Goal: Communication & Community: Answer question/provide support

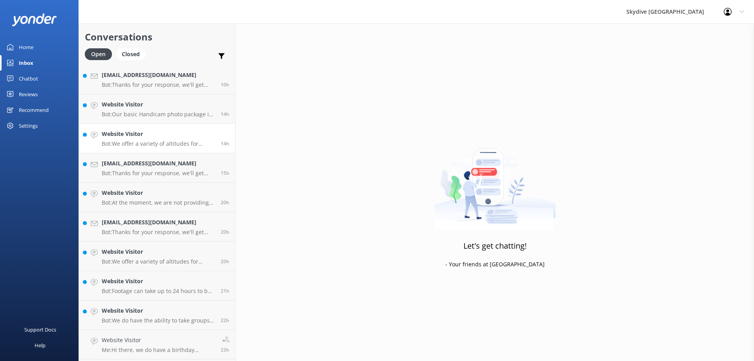
scroll to position [236, 0]
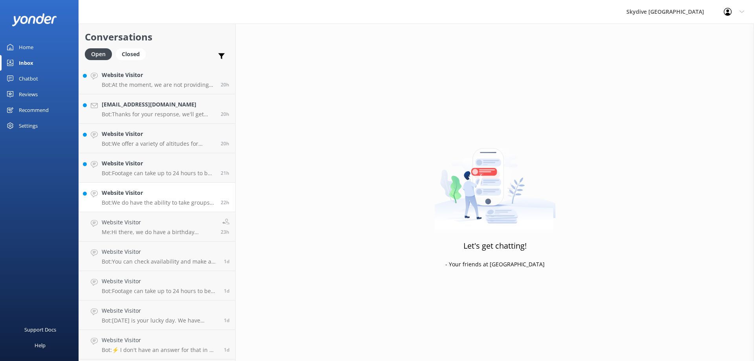
click at [145, 197] on h4 "Website Visitor" at bounding box center [158, 193] width 113 height 9
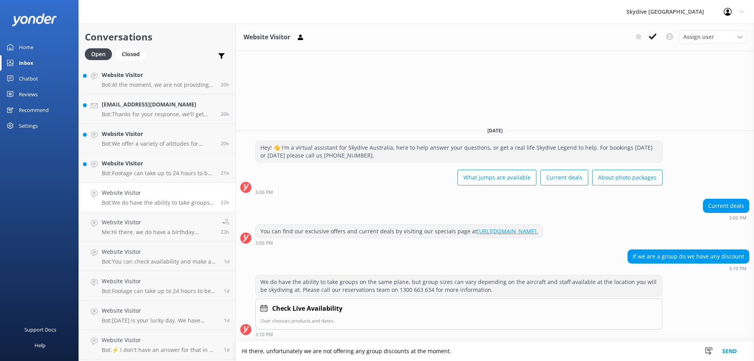
click at [266, 351] on textarea "Hi there, unfortunately we are not offering any group discounts at the moment." at bounding box center [495, 351] width 518 height 20
type textarea "Hi there, unfortunately we are not offering any group discounts at the moment."
click at [265, 354] on textarea "Hi there, unfortunately we are not offering any group discounts at the moment." at bounding box center [495, 351] width 518 height 20
click at [733, 352] on button "Send" at bounding box center [729, 351] width 29 height 20
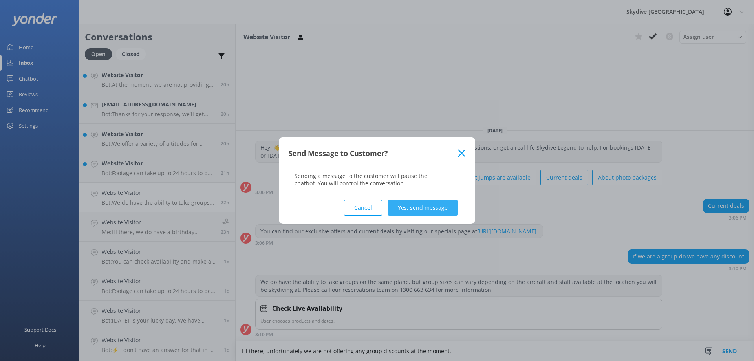
click at [444, 209] on button "Yes, send message" at bounding box center [423, 208] width 70 height 16
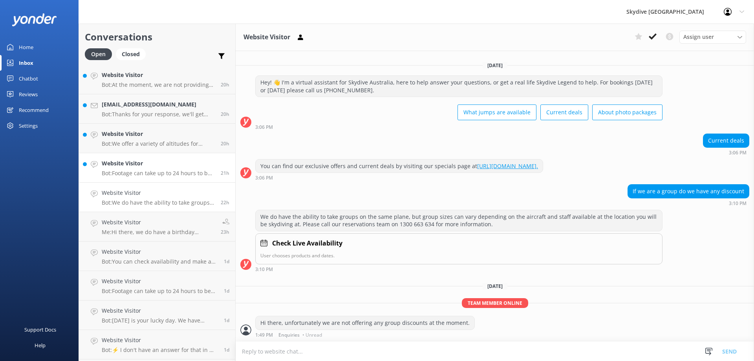
click at [140, 167] on h4 "Website Visitor" at bounding box center [158, 163] width 113 height 9
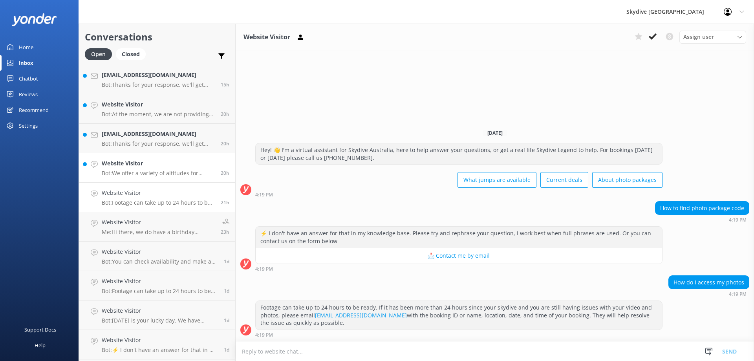
click at [135, 169] on div "Website Visitor Bot: We offer a variety of altitudes for skydiving, with all dr…" at bounding box center [158, 167] width 113 height 17
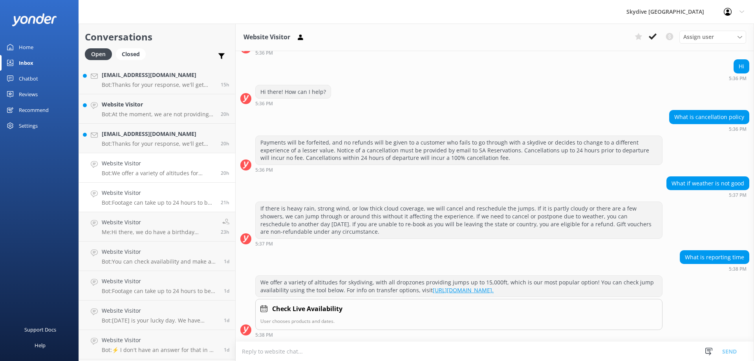
scroll to position [196, 0]
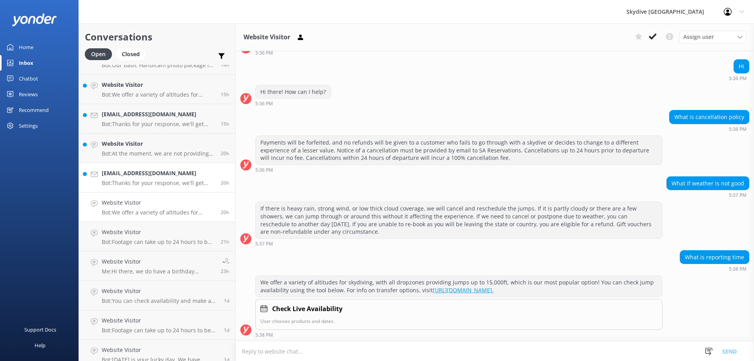
click at [135, 182] on p "Bot: Thanks for your response, we'll get back to you as soon as we can during o…" at bounding box center [158, 182] width 113 height 7
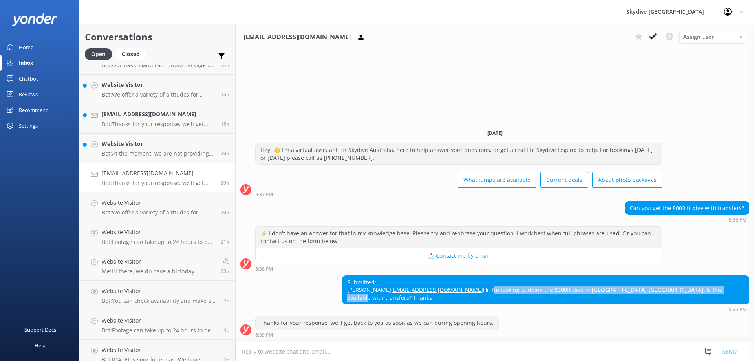
drag, startPoint x: 493, startPoint y: 296, endPoint x: 725, endPoint y: 295, distance: 232.5
click at [725, 295] on div "Submitted: [PERSON_NAME] [PERSON_NAME][EMAIL_ADDRESS][DOMAIN_NAME] Hi, I’m look…" at bounding box center [545, 290] width 406 height 29
copy div "’m looking at doing the 8000ft dive in [GEOGRAPHIC_DATA] [GEOGRAPHIC_DATA]. Is …"
click at [112, 141] on h4 "Website Visitor" at bounding box center [158, 143] width 113 height 9
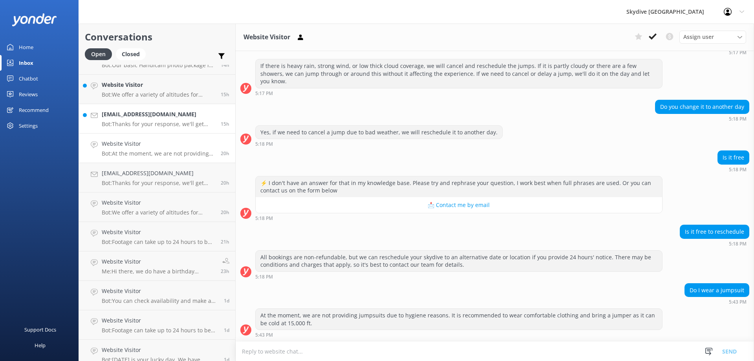
scroll to position [79, 0]
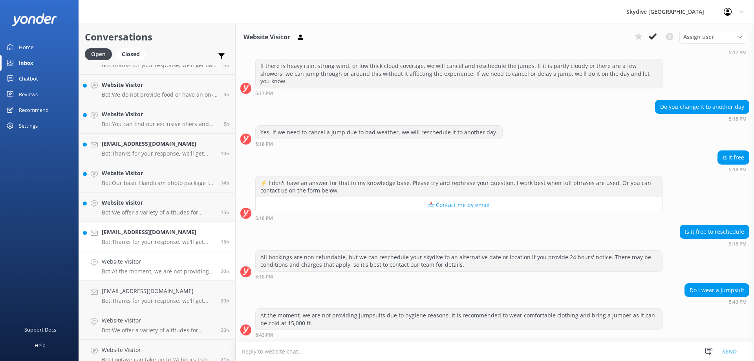
click at [135, 236] on h4 "[EMAIL_ADDRESS][DOMAIN_NAME]" at bounding box center [158, 232] width 113 height 9
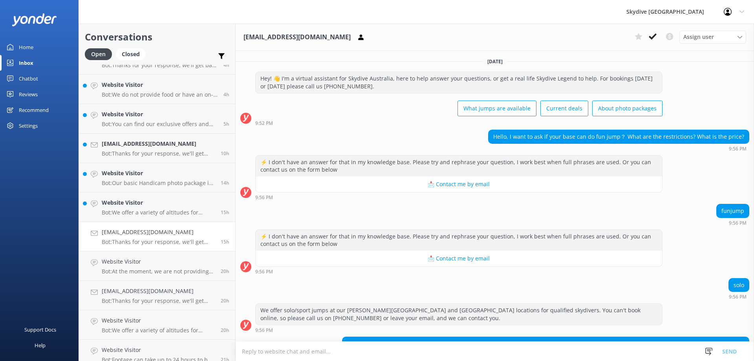
scroll to position [69, 0]
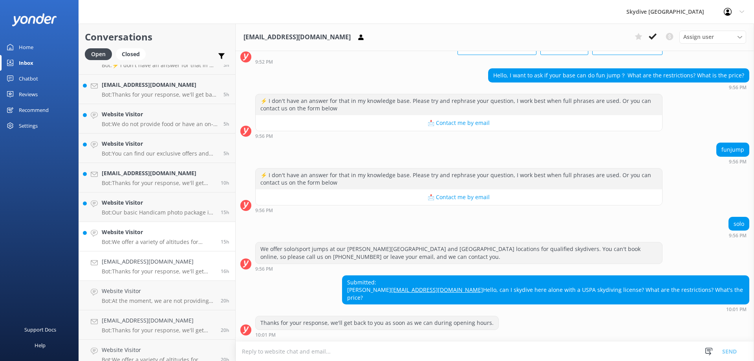
click at [157, 230] on h4 "Website Visitor" at bounding box center [158, 232] width 113 height 9
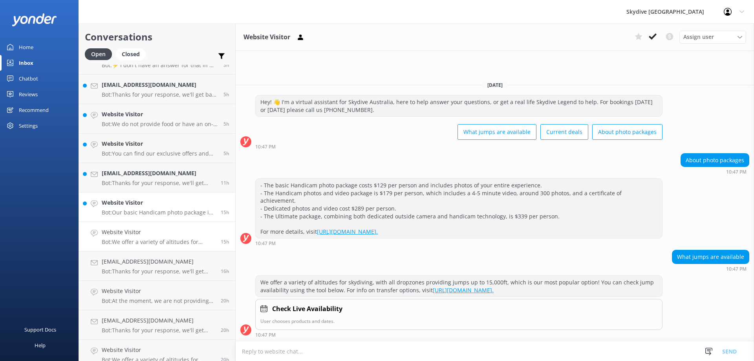
click at [160, 201] on h4 "Website Visitor" at bounding box center [158, 202] width 113 height 9
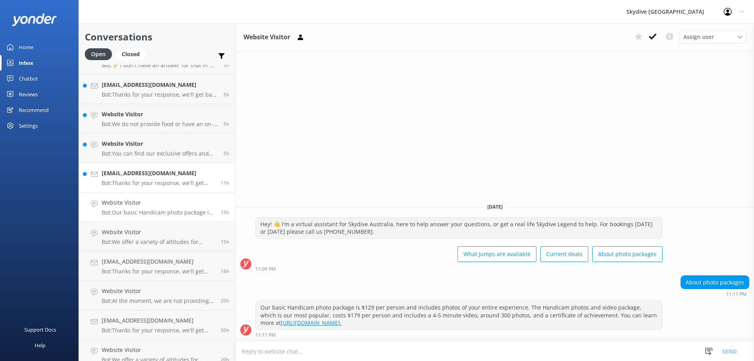
click at [146, 170] on h4 "[EMAIL_ADDRESS][DOMAIN_NAME]" at bounding box center [158, 173] width 113 height 9
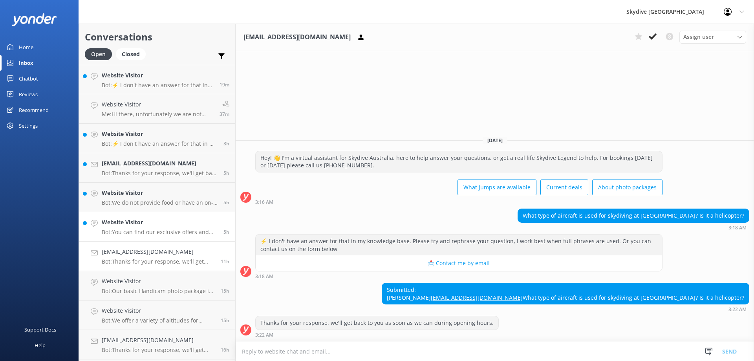
click at [143, 229] on p "Bot: You can find our exclusive offers and current deals by visiting our specia…" at bounding box center [160, 232] width 116 height 7
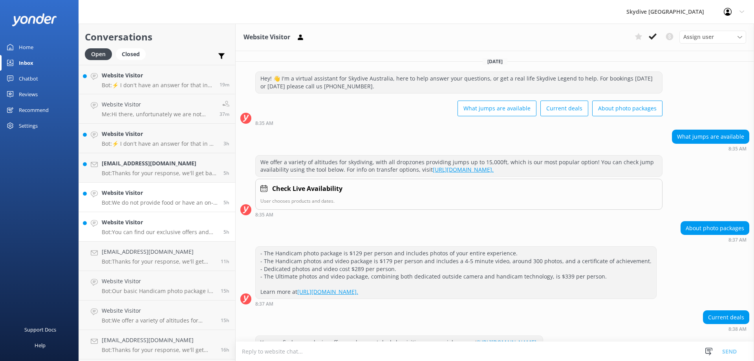
scroll to position [20, 0]
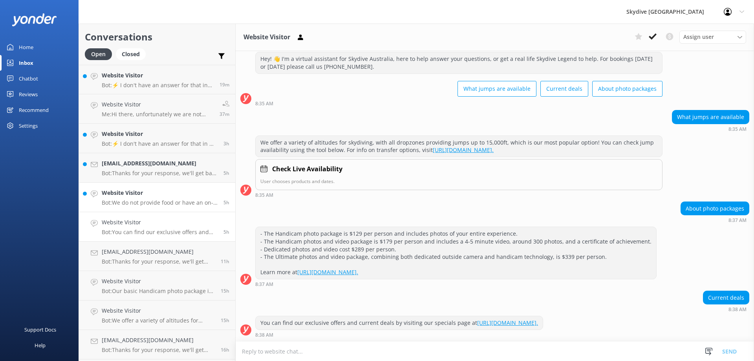
click at [159, 196] on h4 "Website Visitor" at bounding box center [160, 193] width 116 height 9
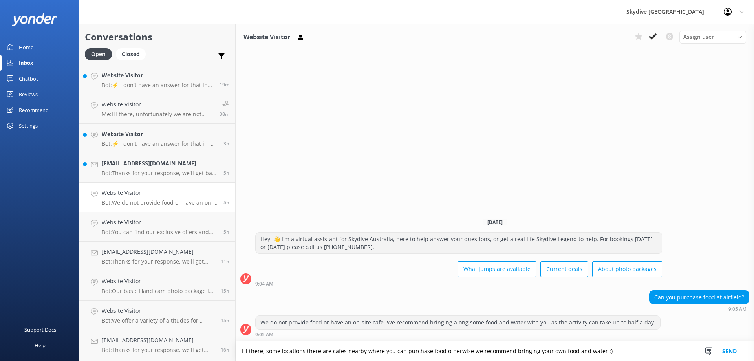
type textarea "Hi there, some locations there are cafes nearby where you can purchase food oth…"
click at [732, 347] on button "Send" at bounding box center [729, 351] width 29 height 20
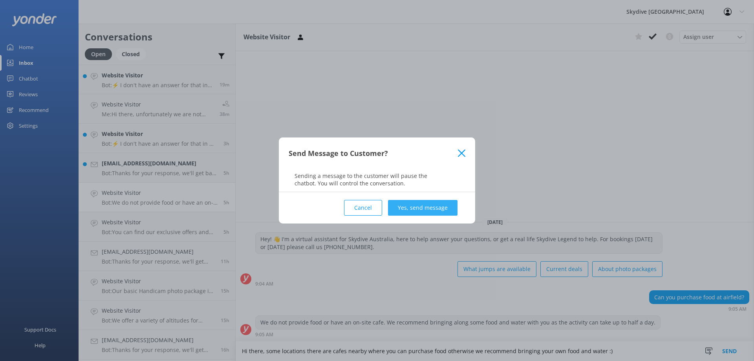
click at [432, 213] on button "Yes, send message" at bounding box center [423, 208] width 70 height 16
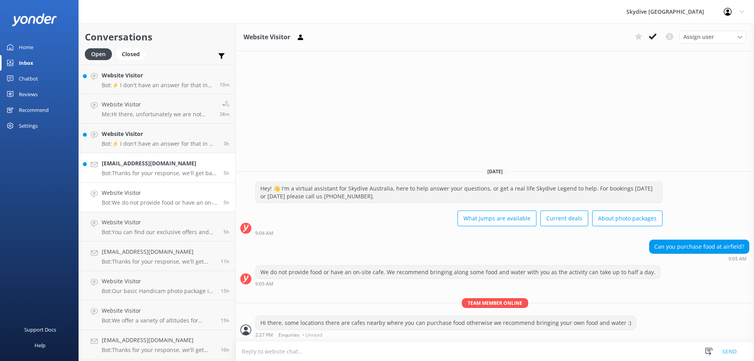
click at [131, 168] on div "[EMAIL_ADDRESS][DOMAIN_NAME] Bot: Thanks for your response, we'll get back to y…" at bounding box center [160, 167] width 116 height 17
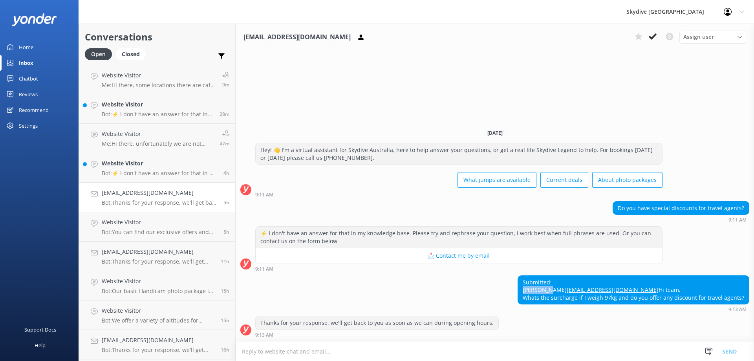
drag, startPoint x: 524, startPoint y: 274, endPoint x: 546, endPoint y: 274, distance: 21.6
click at [546, 276] on div "Submitted: [PERSON_NAME] [EMAIL_ADDRESS][DOMAIN_NAME] Hi team, Whats the surcha…" at bounding box center [633, 290] width 231 height 29
copy div "[PERSON_NAME]"
click at [143, 168] on div "Website Visitor Bot: ⚡ I don't have an answer for that in my knowledge base. Pl…" at bounding box center [160, 167] width 116 height 17
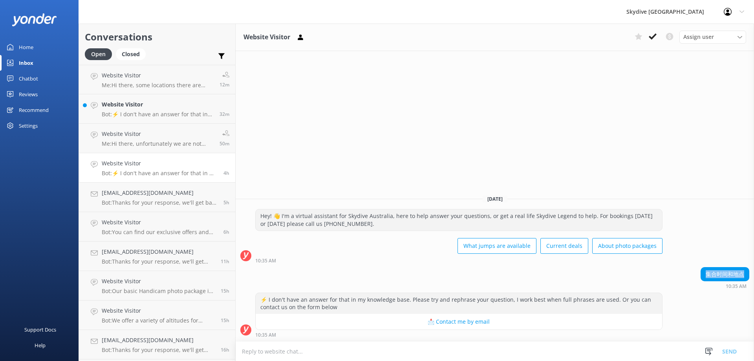
drag, startPoint x: 705, startPoint y: 274, endPoint x: 753, endPoint y: 274, distance: 47.9
click at [753, 274] on div "集合时间和地点 10:35 AM" at bounding box center [495, 278] width 518 height 22
copy div "集合时间和地点"
click at [141, 105] on h4 "Website Visitor" at bounding box center [158, 104] width 112 height 9
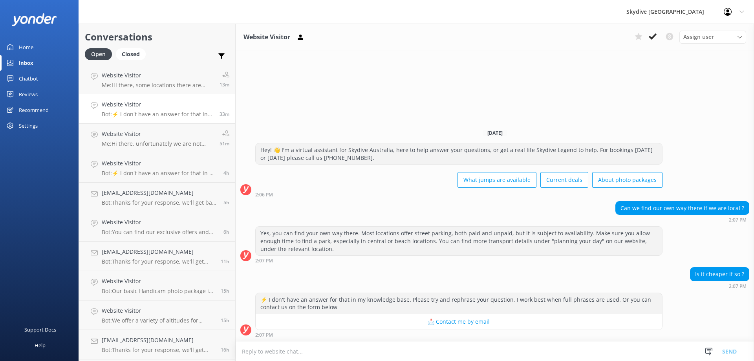
click at [295, 353] on textarea at bounding box center [495, 351] width 518 height 19
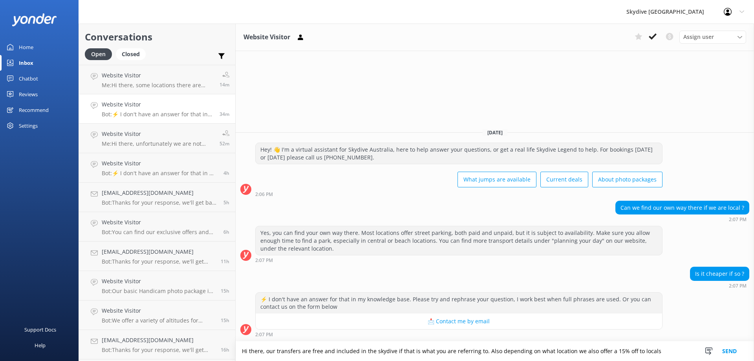
click at [669, 351] on textarea "Hi there, our transfers are free and included in the skydive if that is what yo…" at bounding box center [495, 351] width 518 height 20
type textarea "Hi there, our transfers are free and included in the skydive if that is what yo…"
click at [731, 349] on button "Send" at bounding box center [729, 351] width 29 height 20
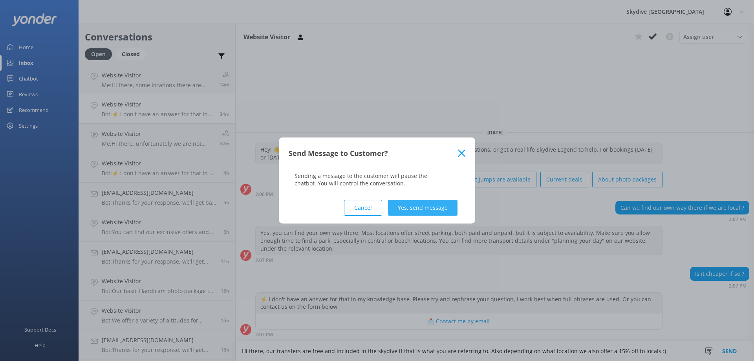
click at [419, 203] on button "Yes, send message" at bounding box center [423, 208] width 70 height 16
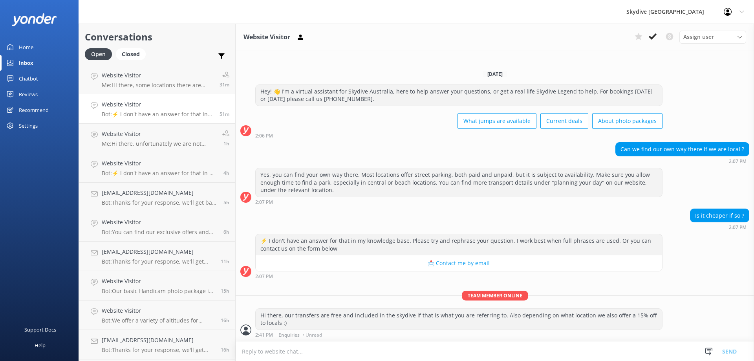
click at [735, 11] on div at bounding box center [730, 12] width 13 height 8
click at [693, 52] on link "Logout" at bounding box center [715, 53] width 79 height 20
